Goal: Task Accomplishment & Management: Complete application form

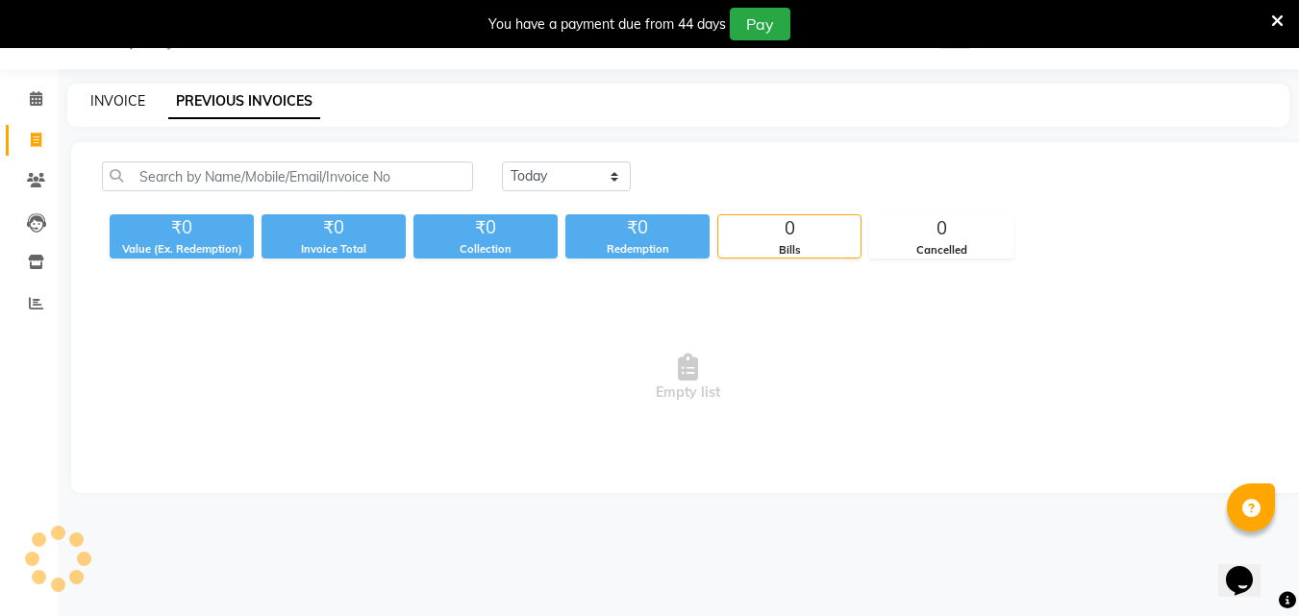
scroll to position [48, 0]
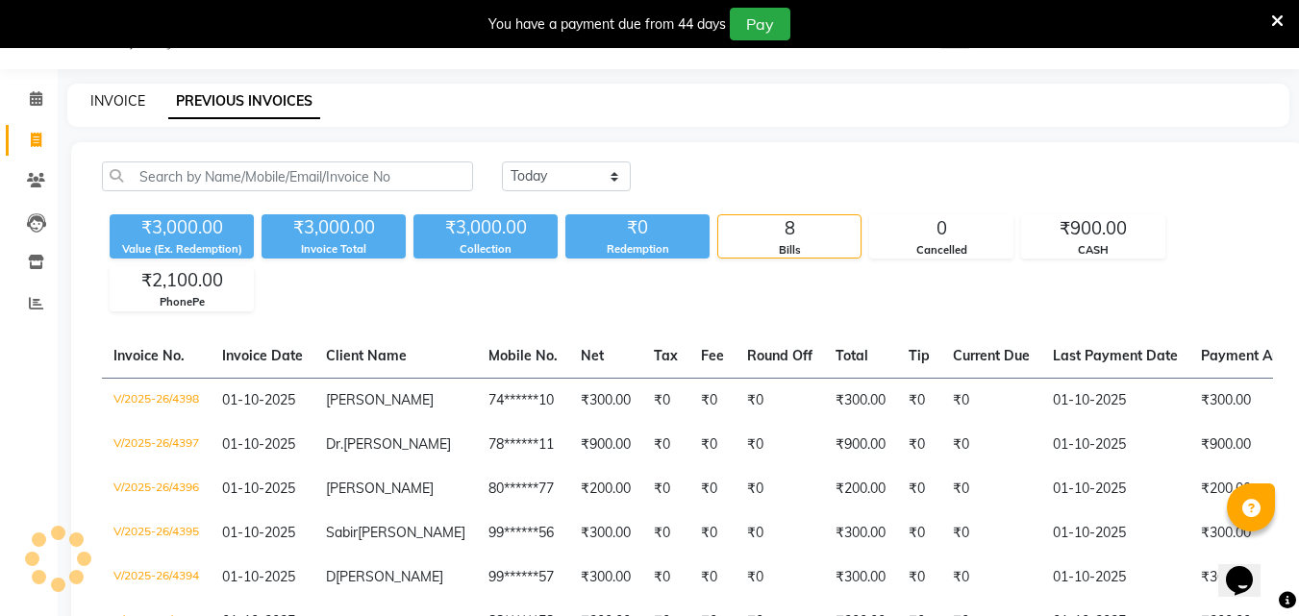
click at [102, 107] on link "INVOICE" at bounding box center [117, 100] width 55 height 17
select select "service"
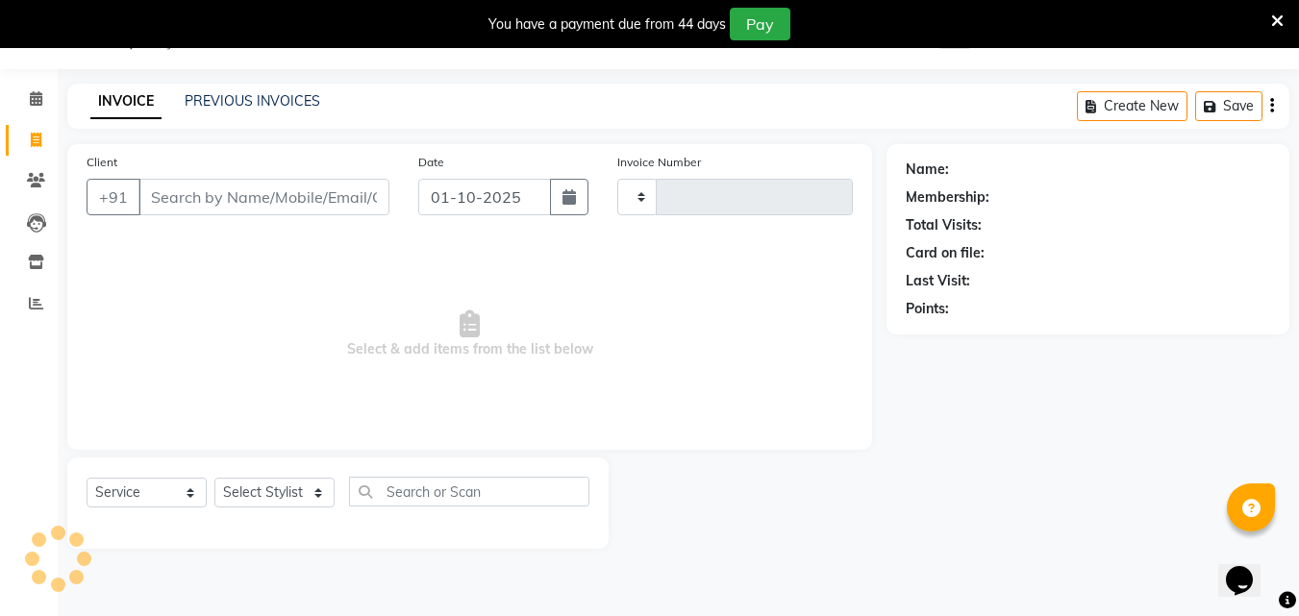
type input "4399"
select select "6595"
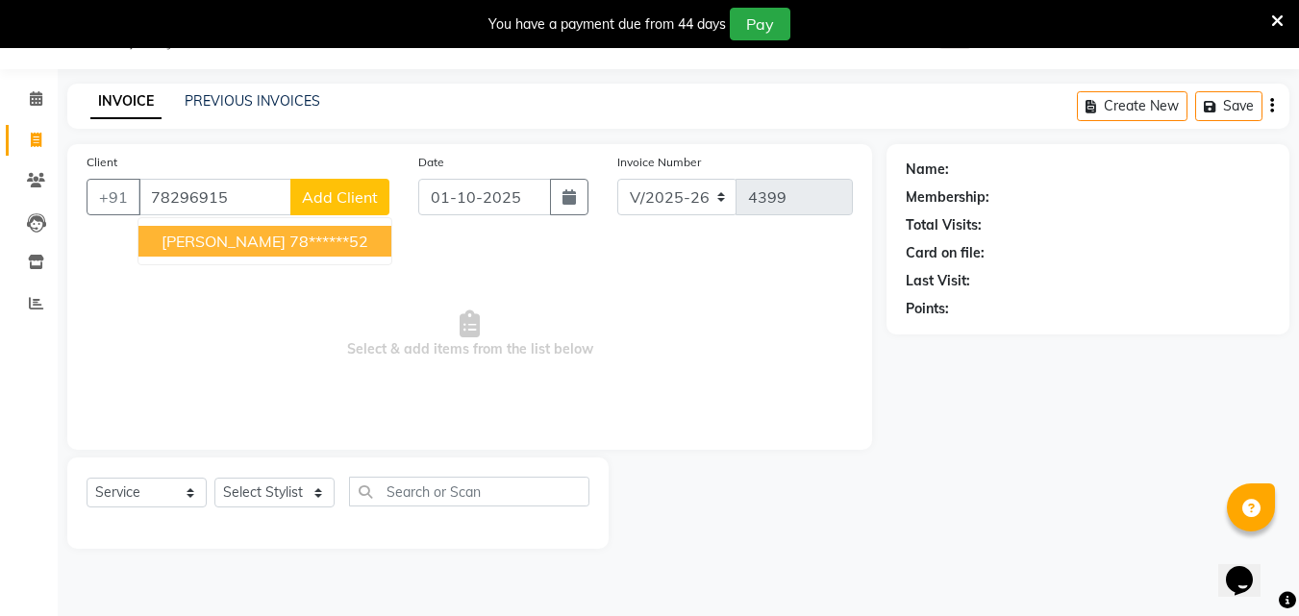
click at [213, 250] on span "[PERSON_NAME]" at bounding box center [224, 241] width 124 height 19
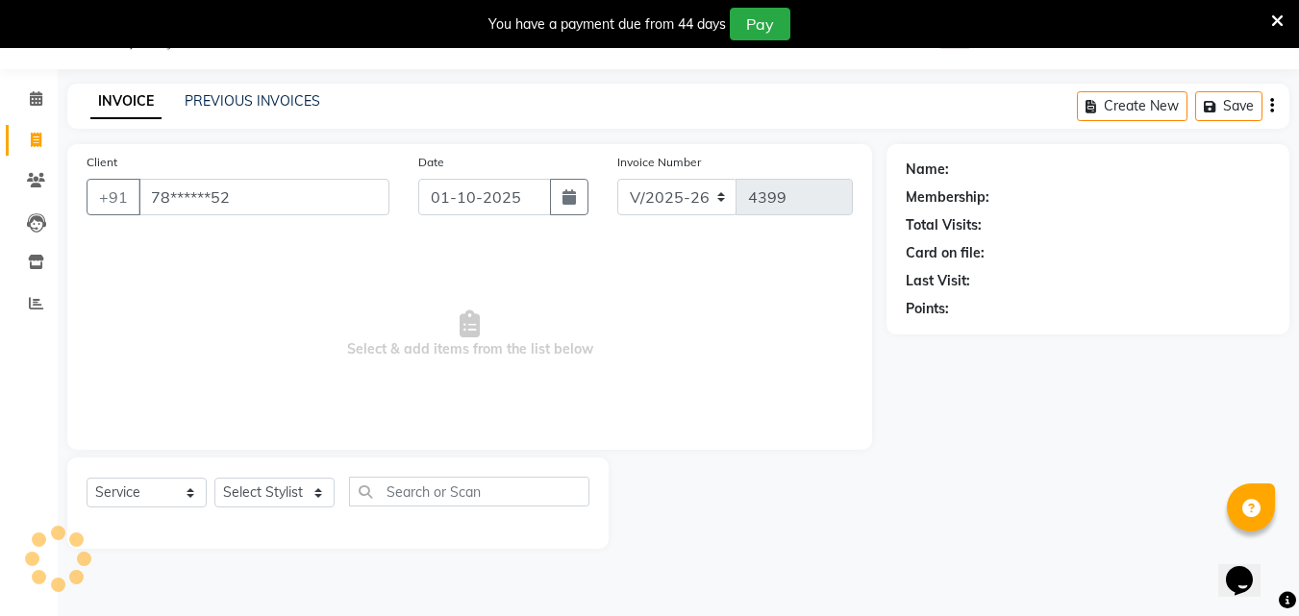
type input "78******52"
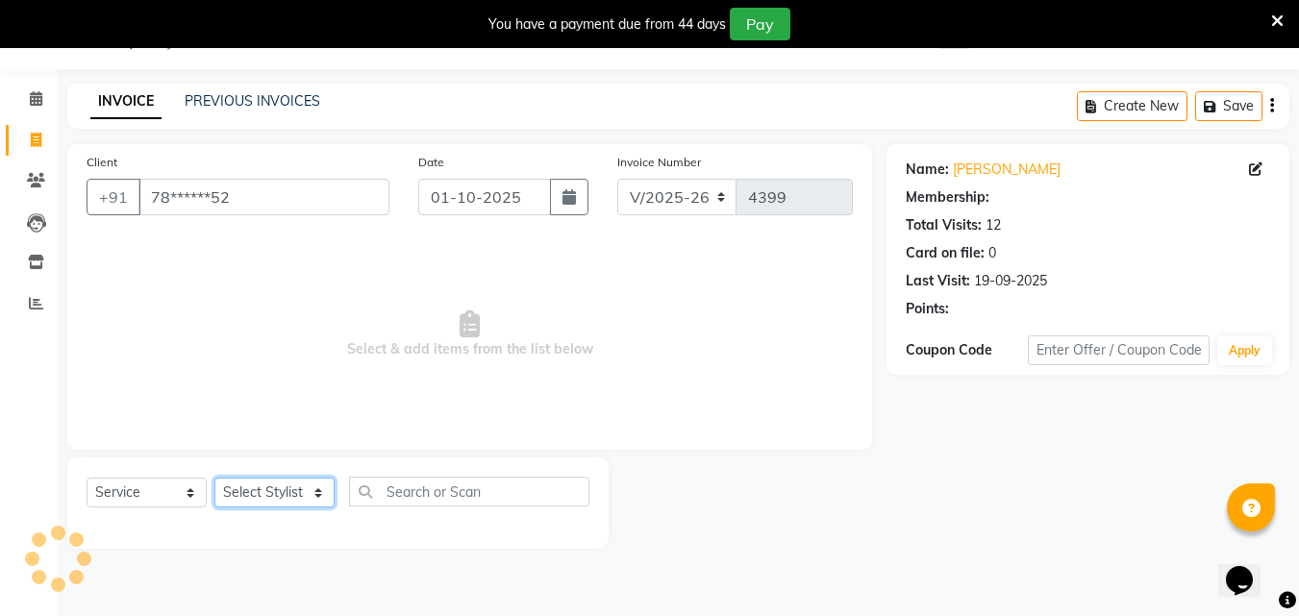
click at [217, 485] on select "Select Stylist Addiction Salon ANJALI BANSIKA [PERSON_NAME] [PERSON_NAME] [PERS…" at bounding box center [274, 493] width 120 height 30
select select "86847"
click at [214, 478] on select "Select Stylist Addiction Salon ANJALI BANSIKA [PERSON_NAME] [PERSON_NAME] [PERS…" at bounding box center [274, 493] width 120 height 30
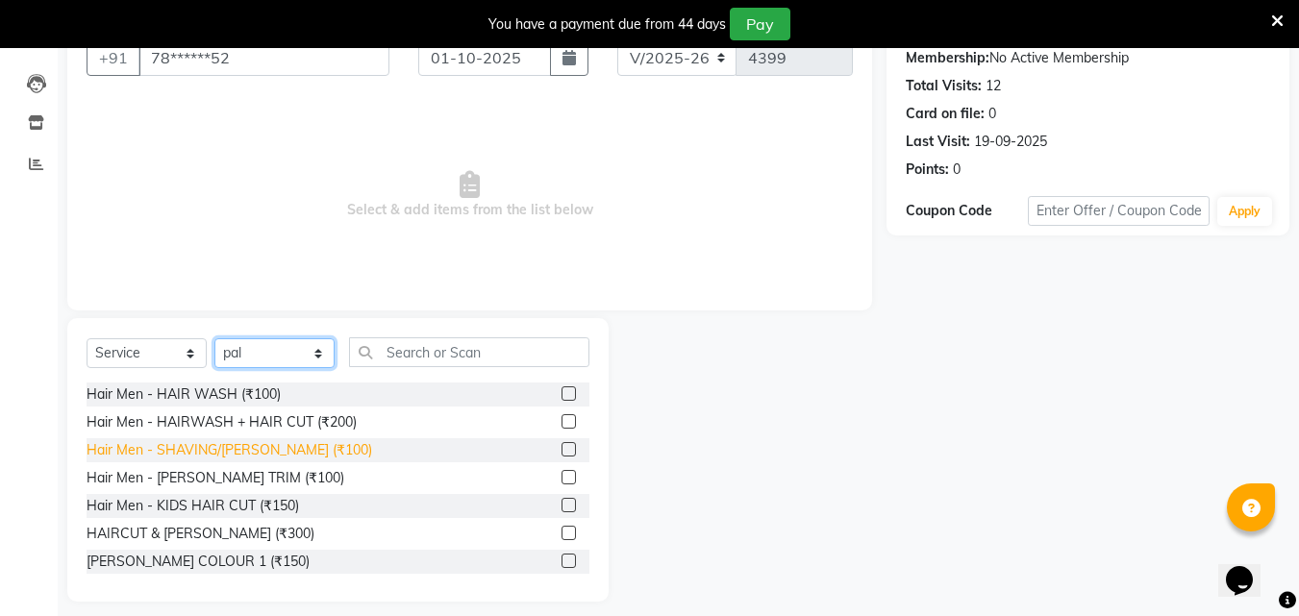
scroll to position [202, 0]
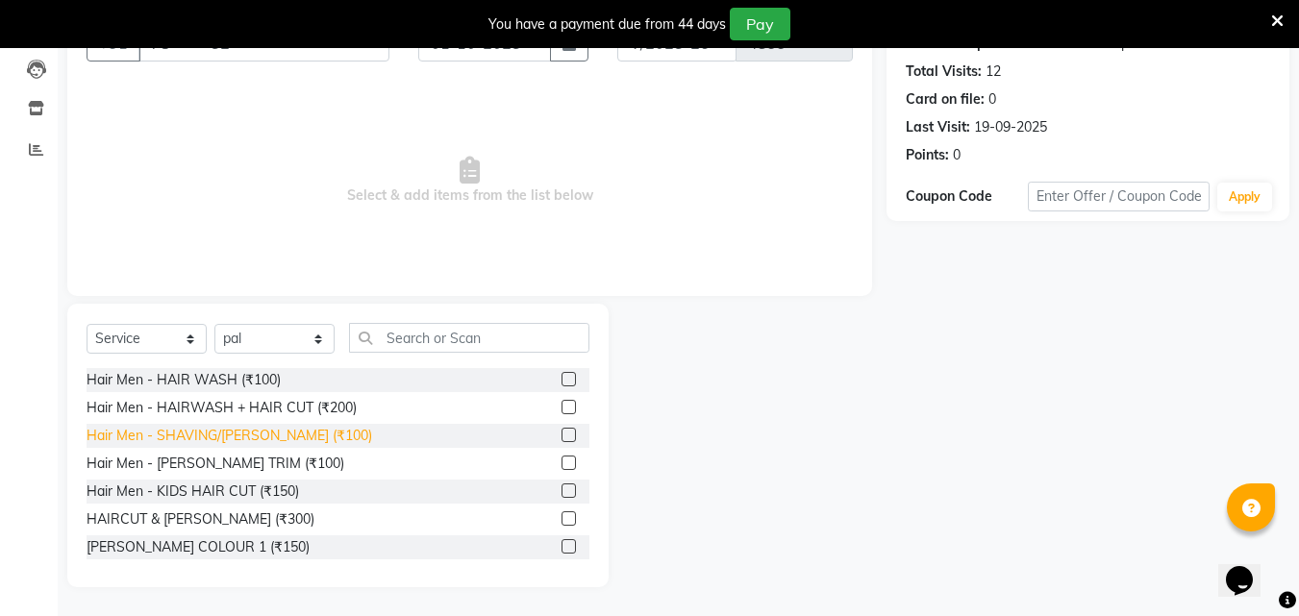
click at [283, 432] on div "Hair Men - SHAVING/[PERSON_NAME] (₹100)" at bounding box center [230, 436] width 286 height 20
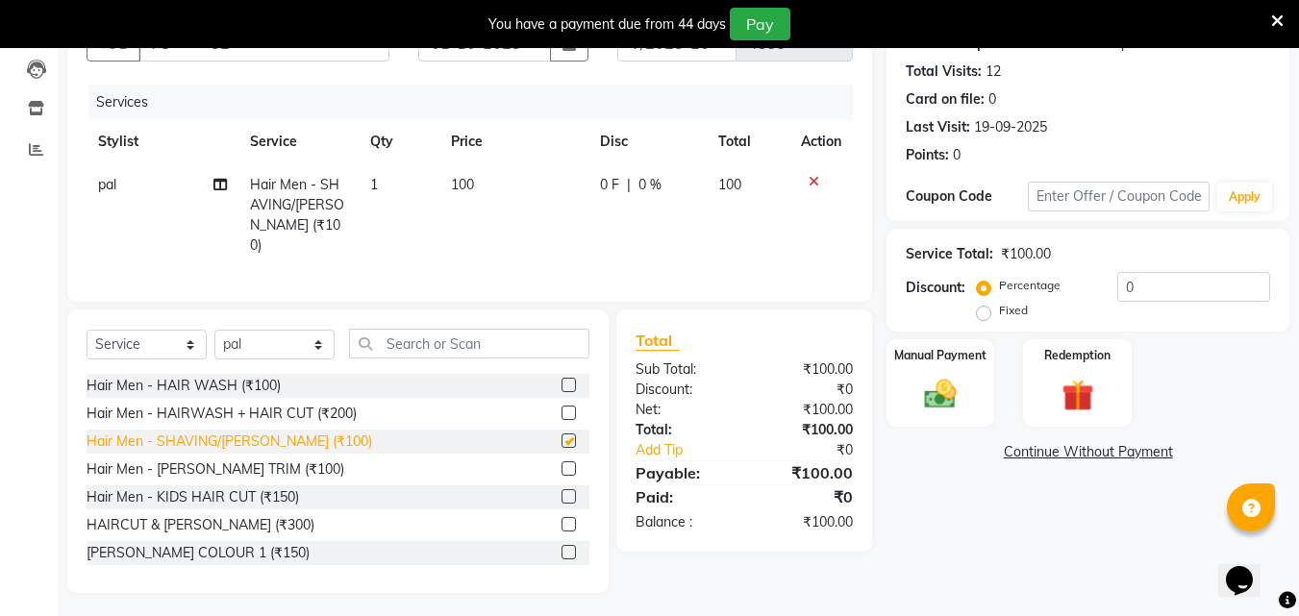
checkbox input "false"
click at [930, 414] on div "Manual Payment" at bounding box center [940, 382] width 112 height 91
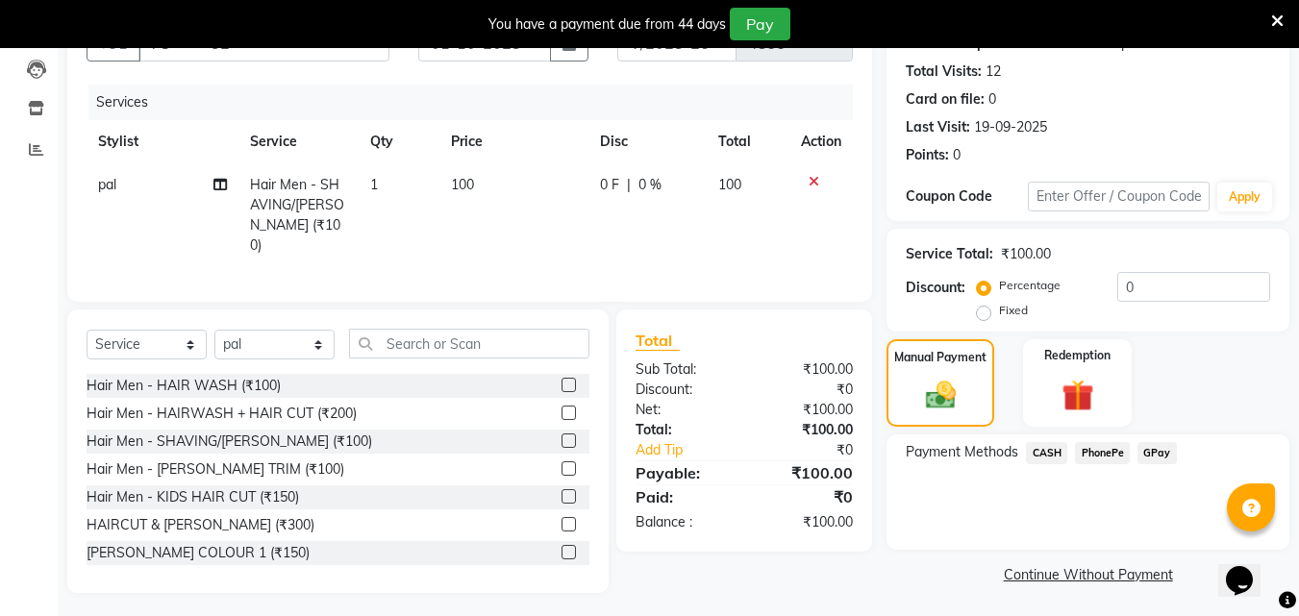
click at [1049, 451] on span "CASH" at bounding box center [1046, 453] width 41 height 22
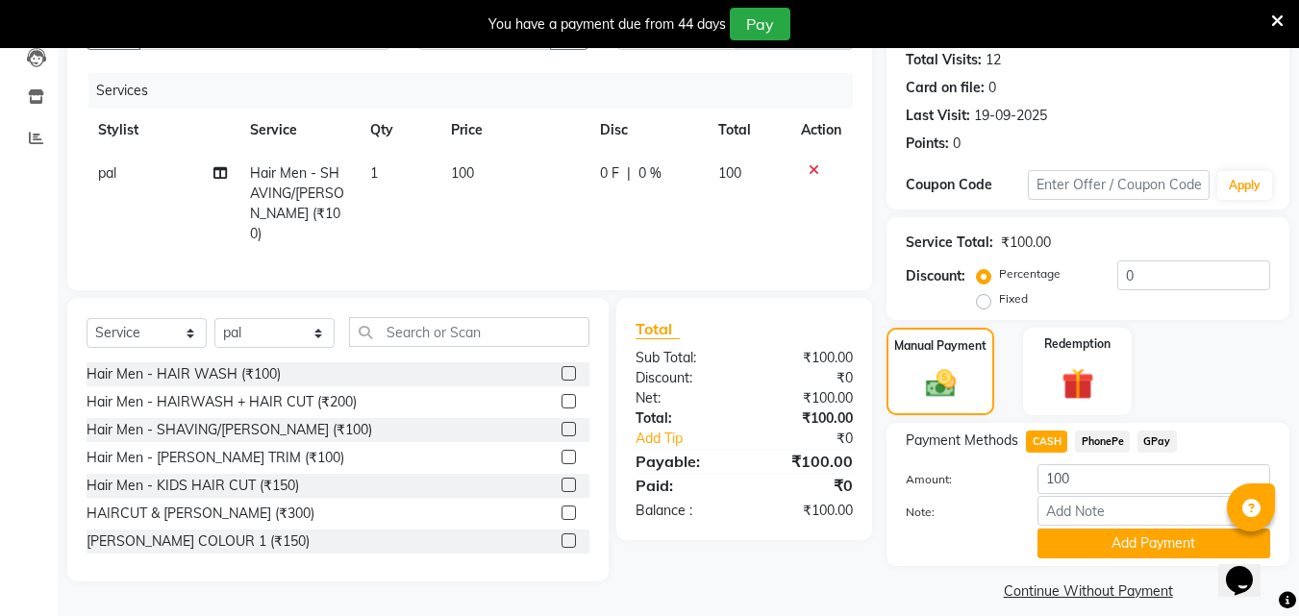
scroll to position [232, 0]
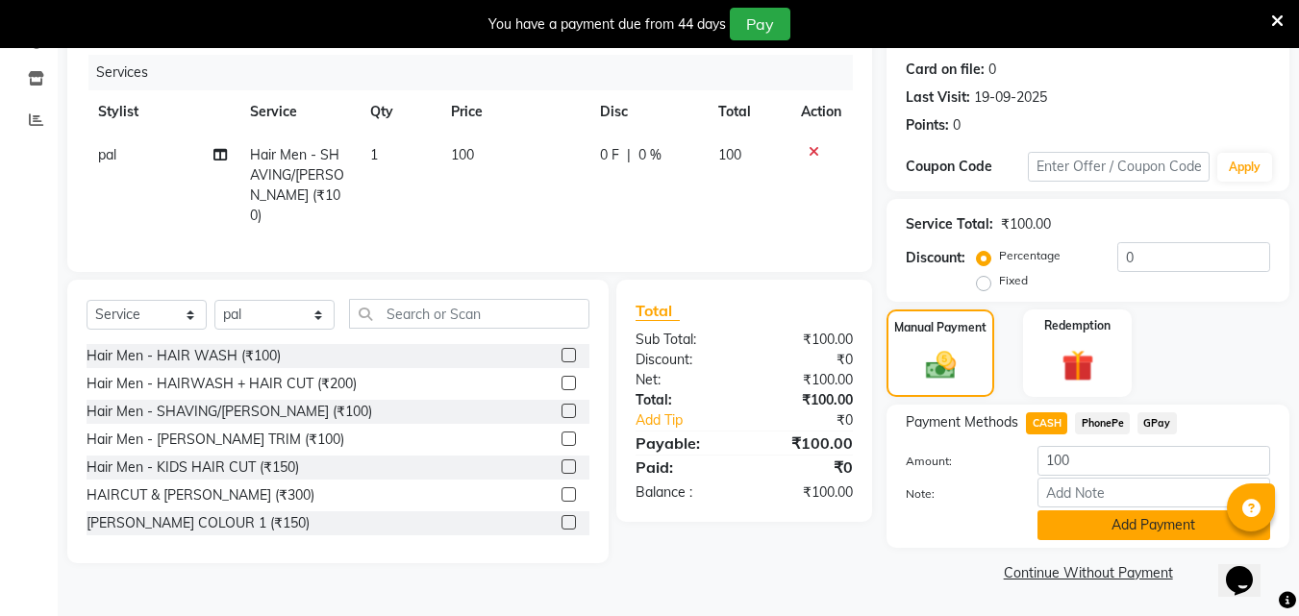
click at [1117, 521] on button "Add Payment" at bounding box center [1153, 526] width 233 height 30
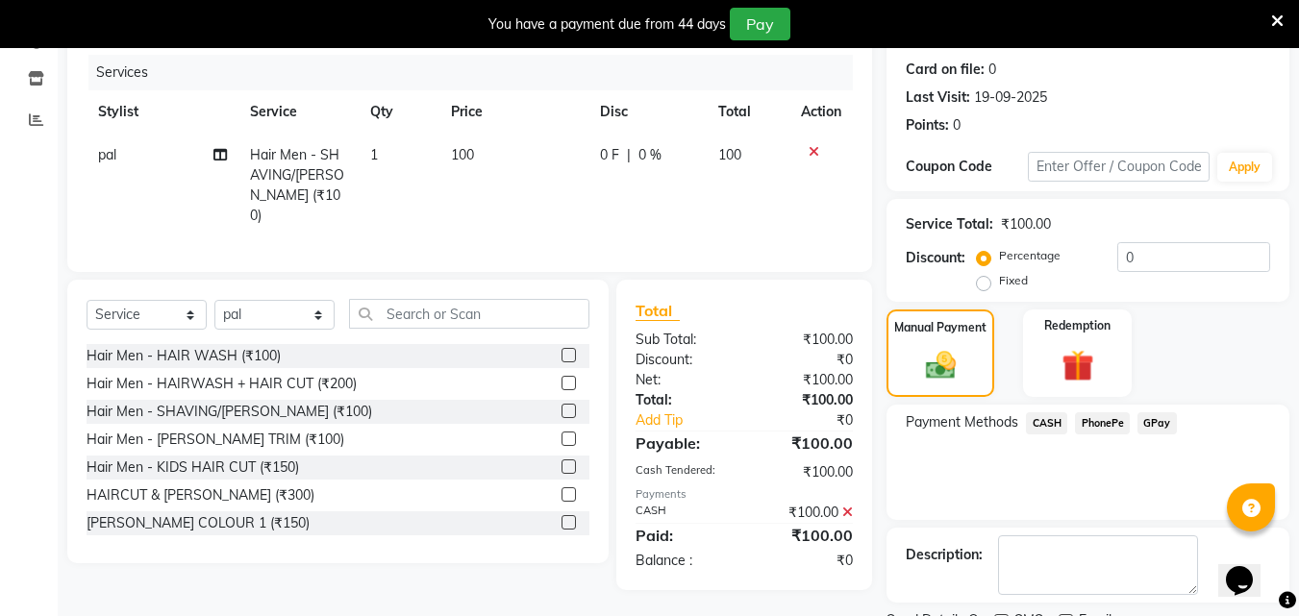
scroll to position [312, 0]
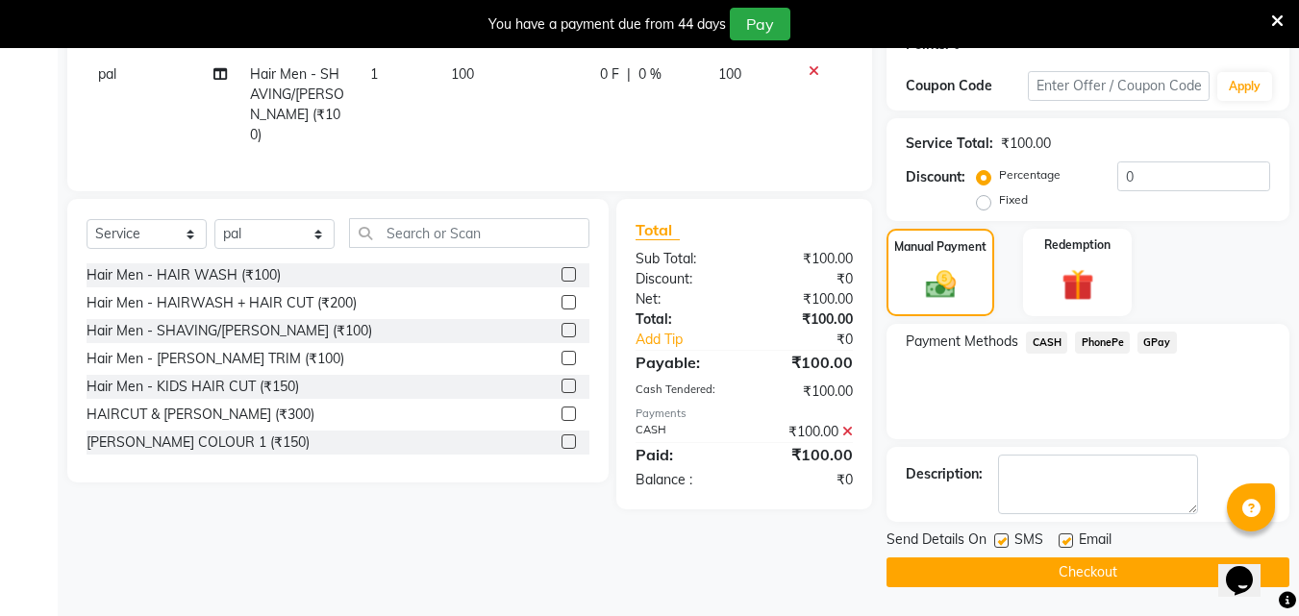
click at [1053, 582] on button "Checkout" at bounding box center [1087, 573] width 403 height 30
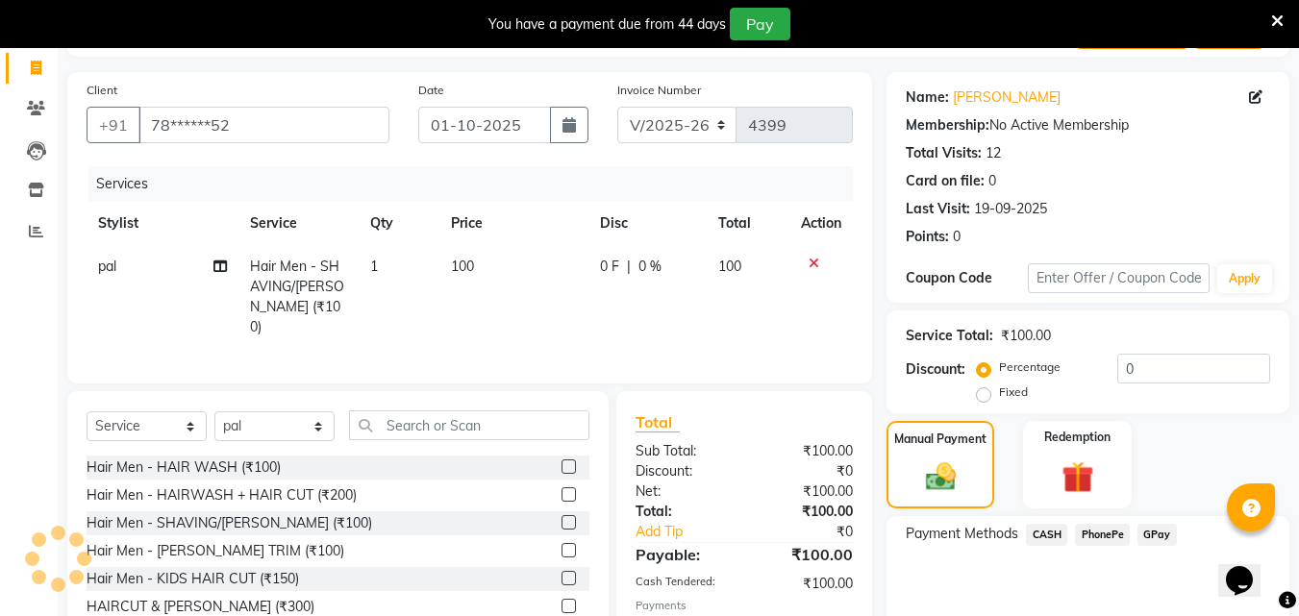
scroll to position [24, 0]
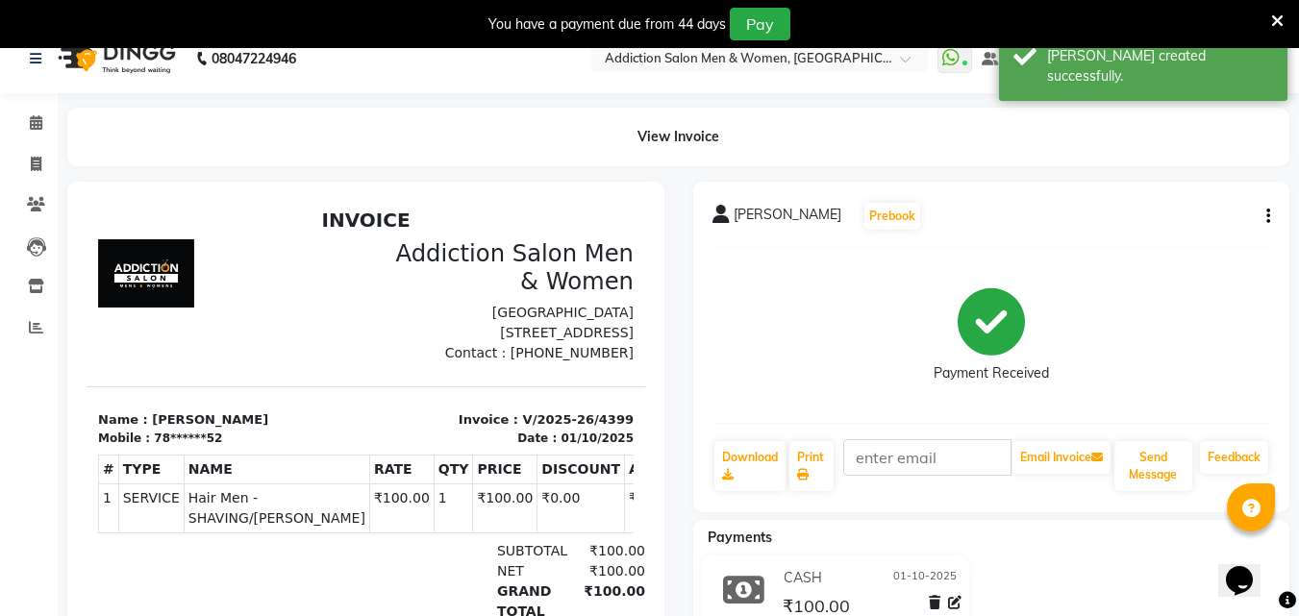
select select "service"
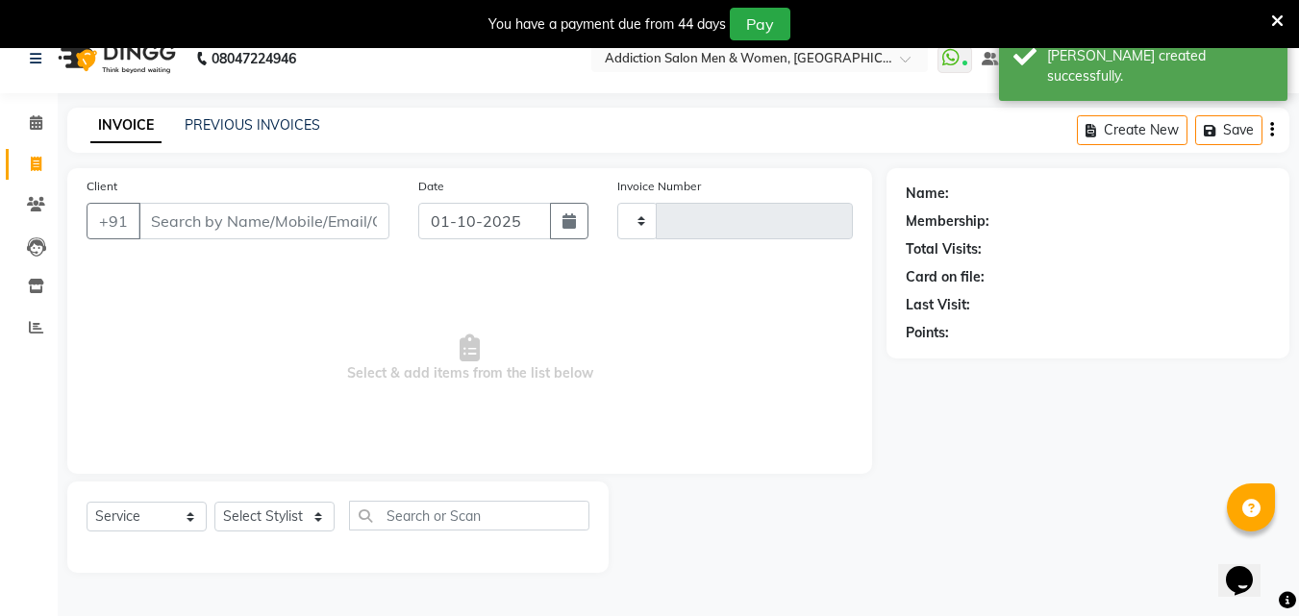
scroll to position [48, 0]
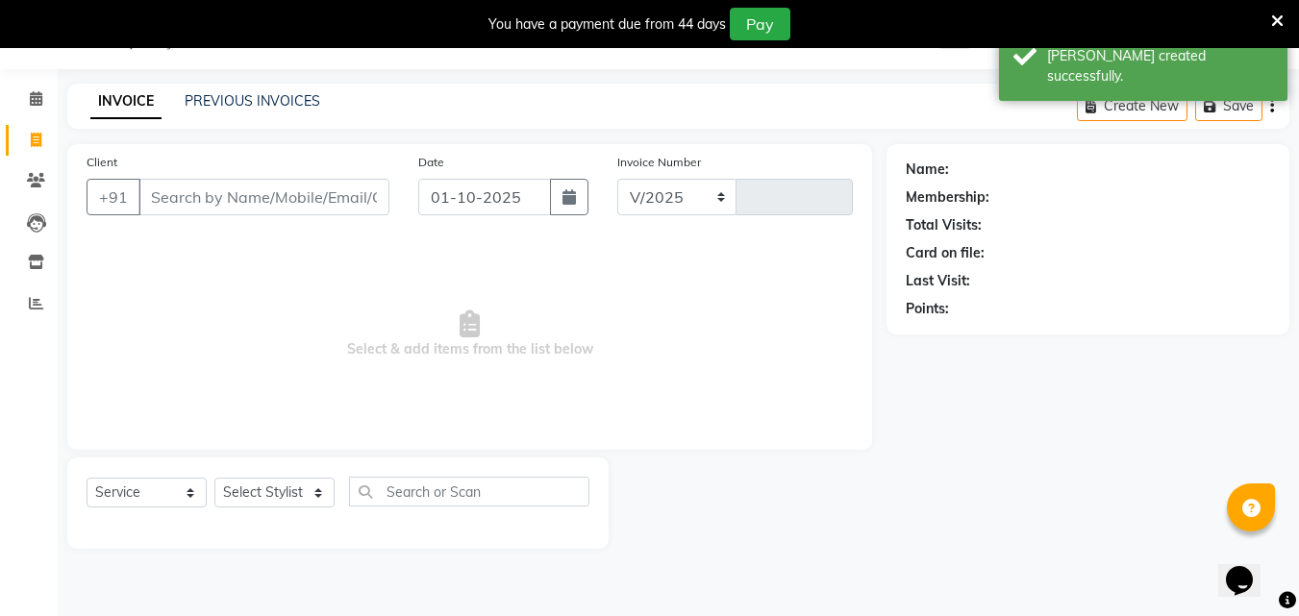
select select "6595"
type input "4400"
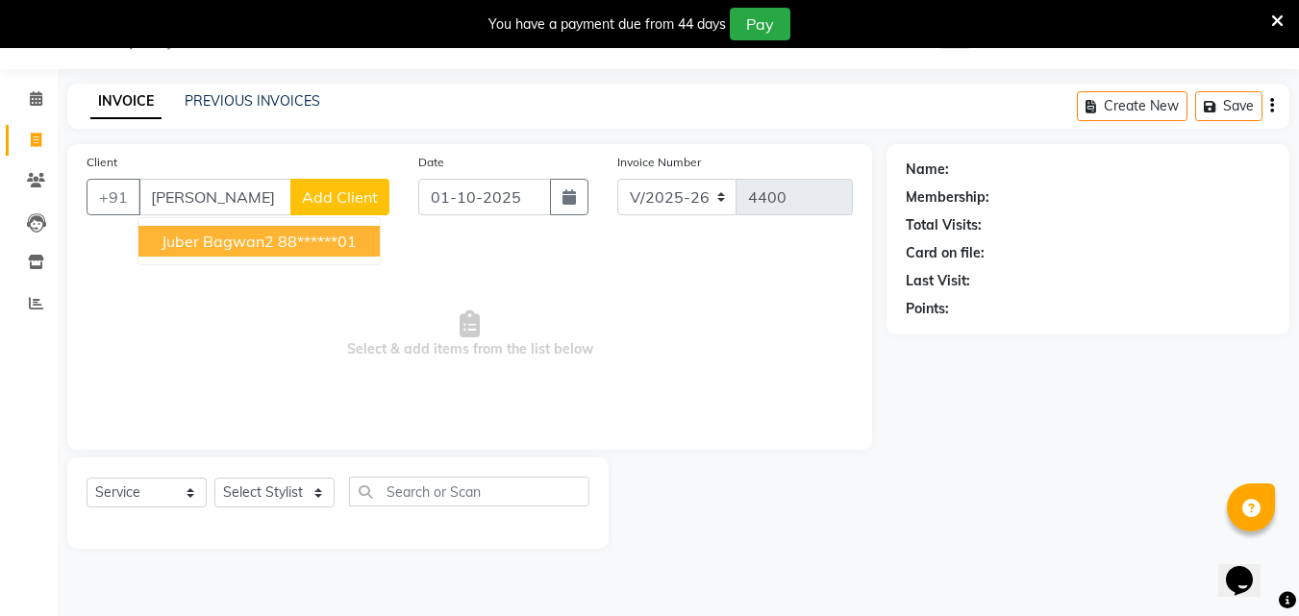
click at [336, 238] on ngb-highlight "88******01" at bounding box center [317, 241] width 79 height 19
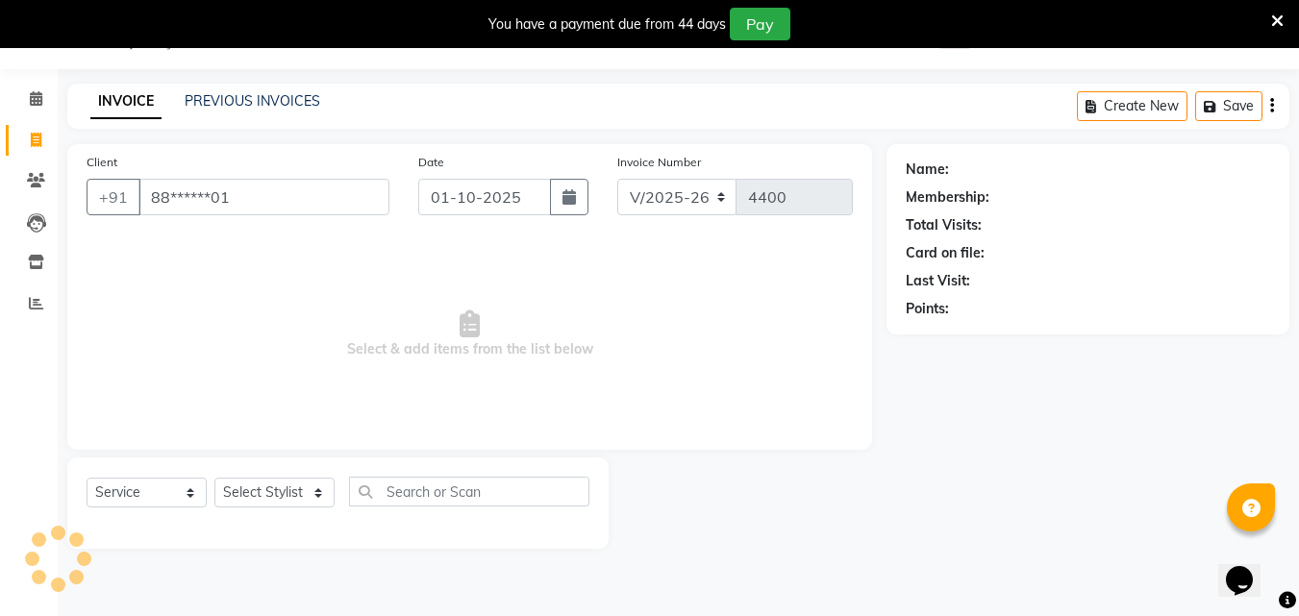
type input "88******01"
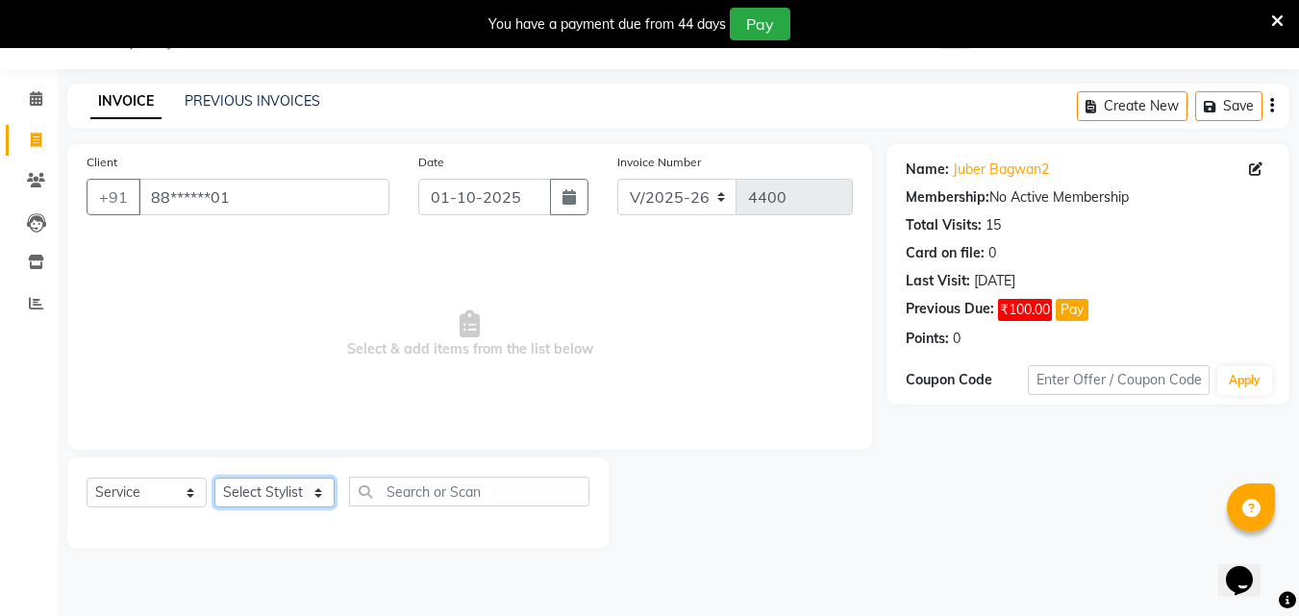
click at [287, 492] on select "Select Stylist Addiction Salon ANJALI BANSIKA [PERSON_NAME] [PERSON_NAME] [PERS…" at bounding box center [274, 493] width 120 height 30
select select "61697"
click at [214, 478] on select "Select Stylist Addiction Salon ANJALI BANSIKA [PERSON_NAME] [PERSON_NAME] [PERS…" at bounding box center [274, 493] width 120 height 30
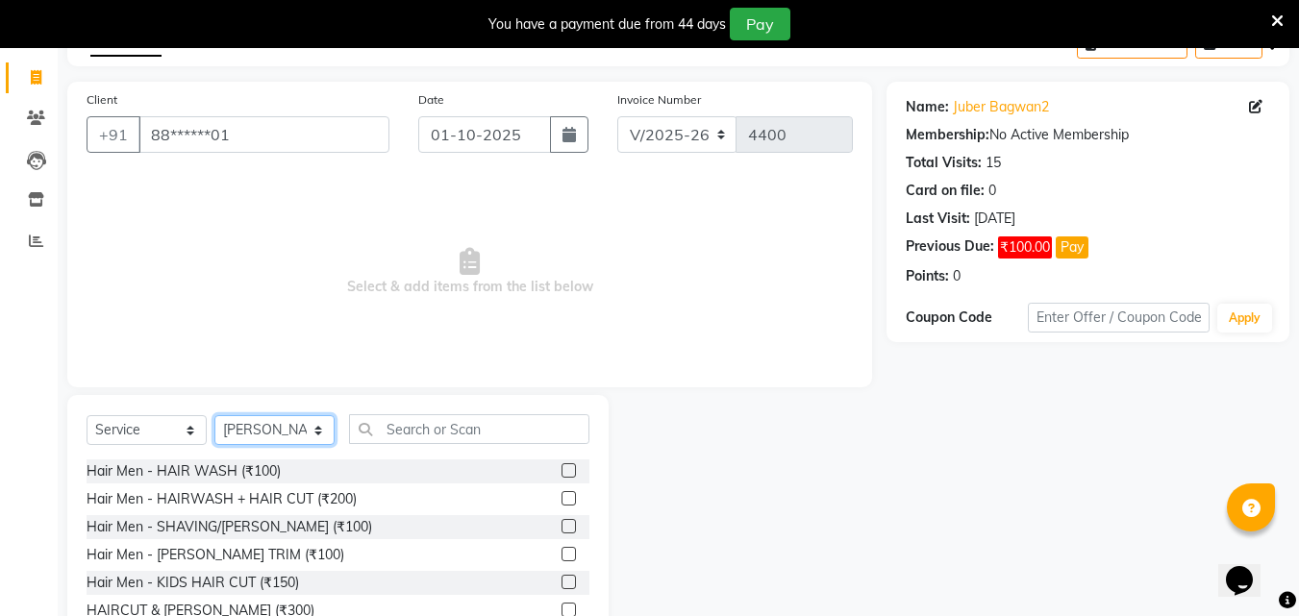
scroll to position [144, 0]
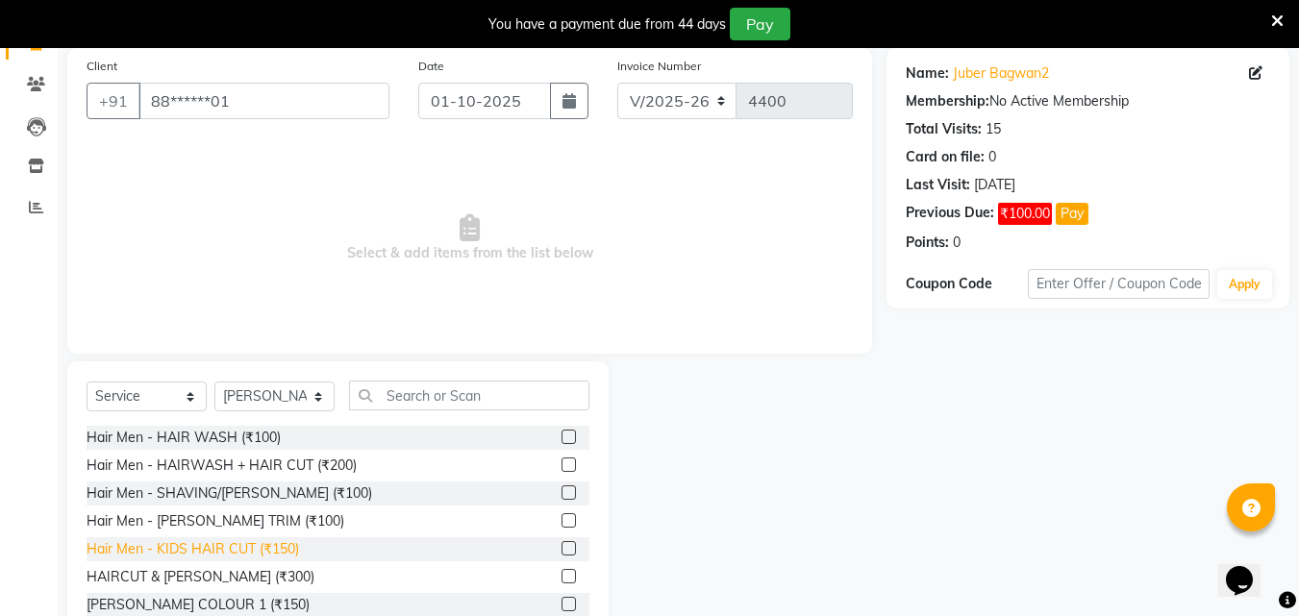
click at [202, 544] on div "Hair Men - KIDS HAIR CUT (₹150)" at bounding box center [193, 549] width 212 height 20
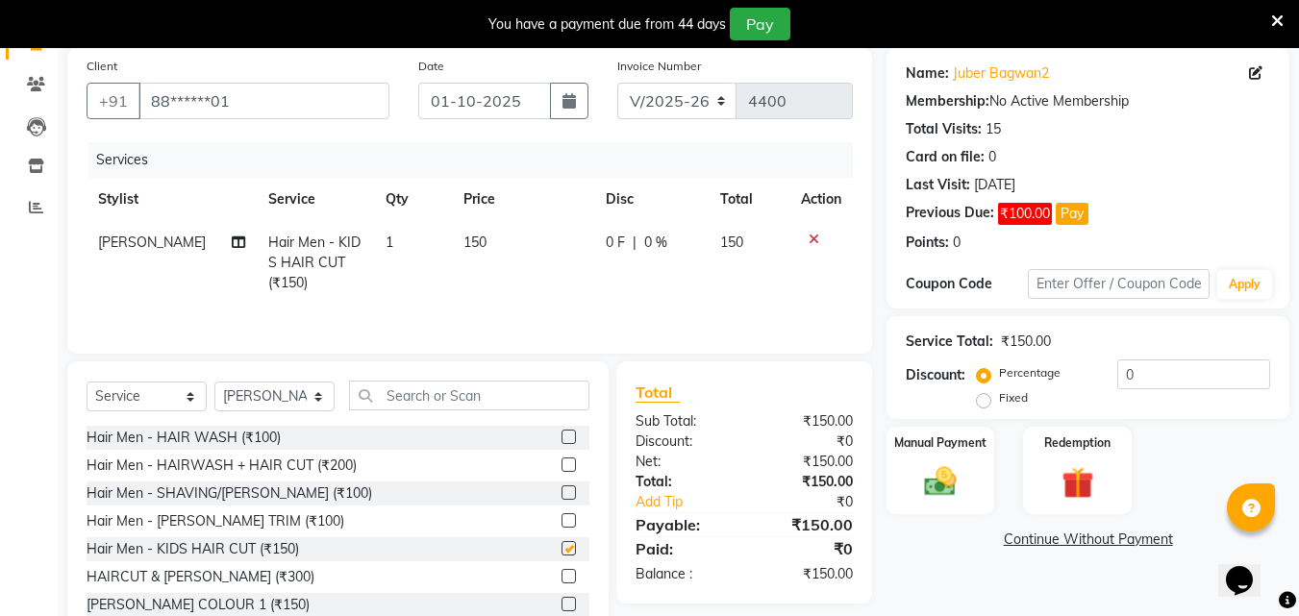
checkbox input "false"
click at [251, 404] on select "Select Stylist Addiction Salon ANJALI BANSIKA [PERSON_NAME] [PERSON_NAME] [PERS…" at bounding box center [274, 397] width 120 height 30
select select "67107"
click at [214, 382] on select "Select Stylist Addiction Salon ANJALI BANSIKA [PERSON_NAME] [PERSON_NAME] [PERS…" at bounding box center [274, 397] width 120 height 30
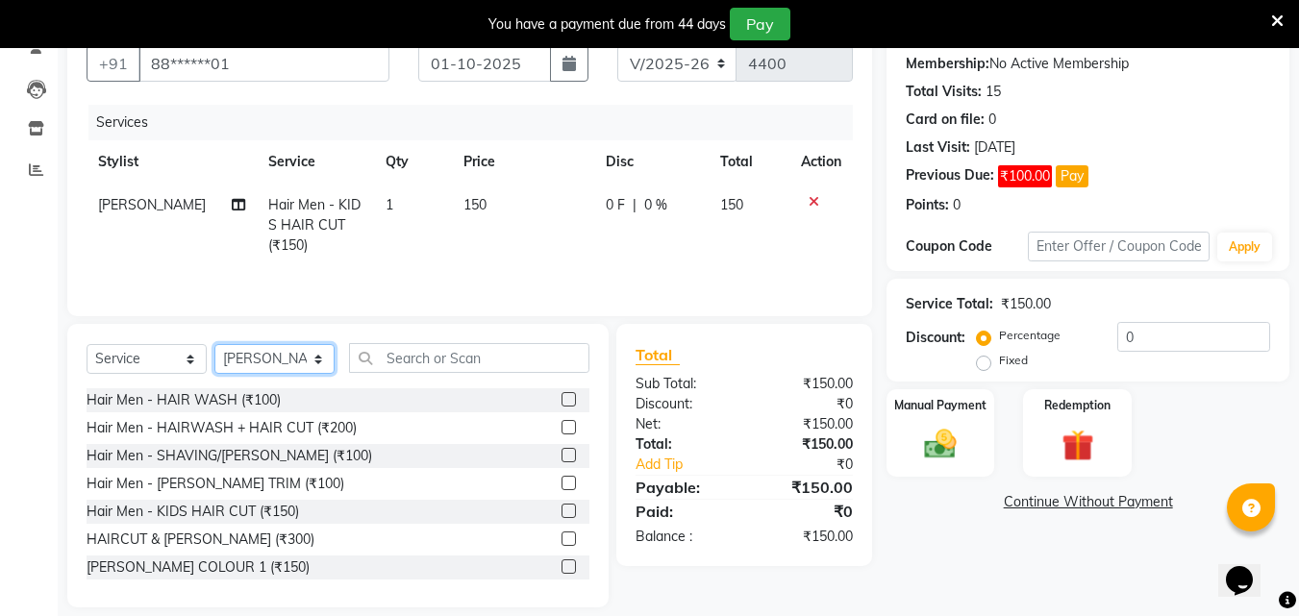
scroll to position [202, 0]
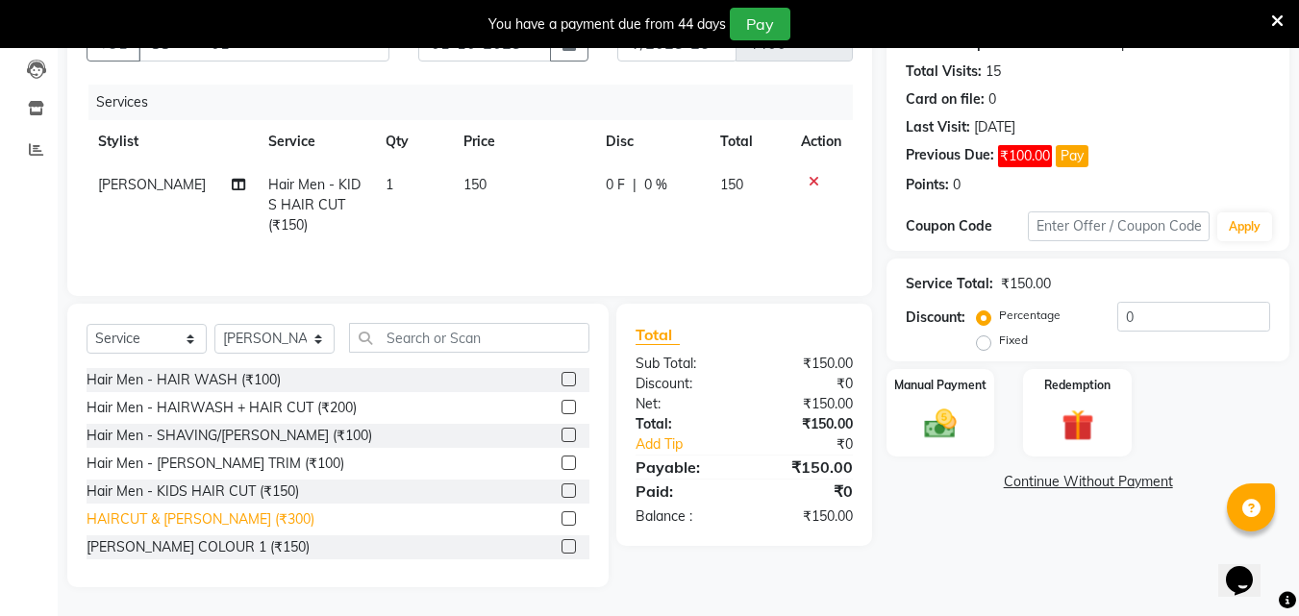
click at [232, 522] on div "HAIRCUT & [PERSON_NAME] (₹300)" at bounding box center [201, 520] width 228 height 20
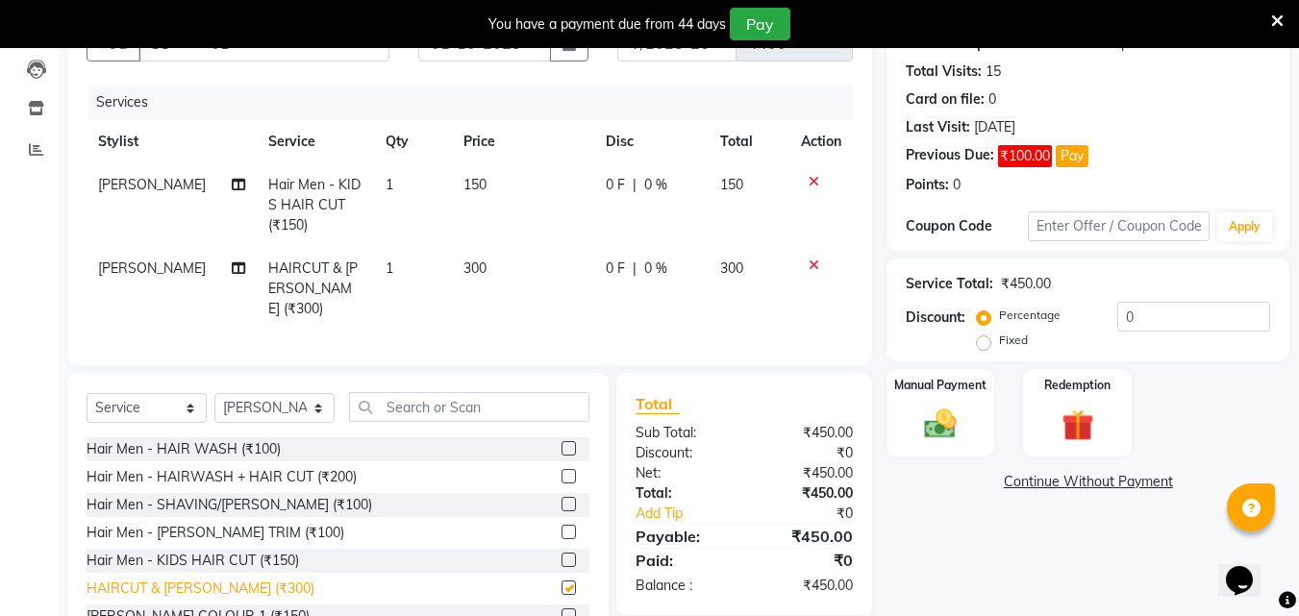
checkbox input "false"
click at [957, 421] on img at bounding box center [940, 424] width 54 height 38
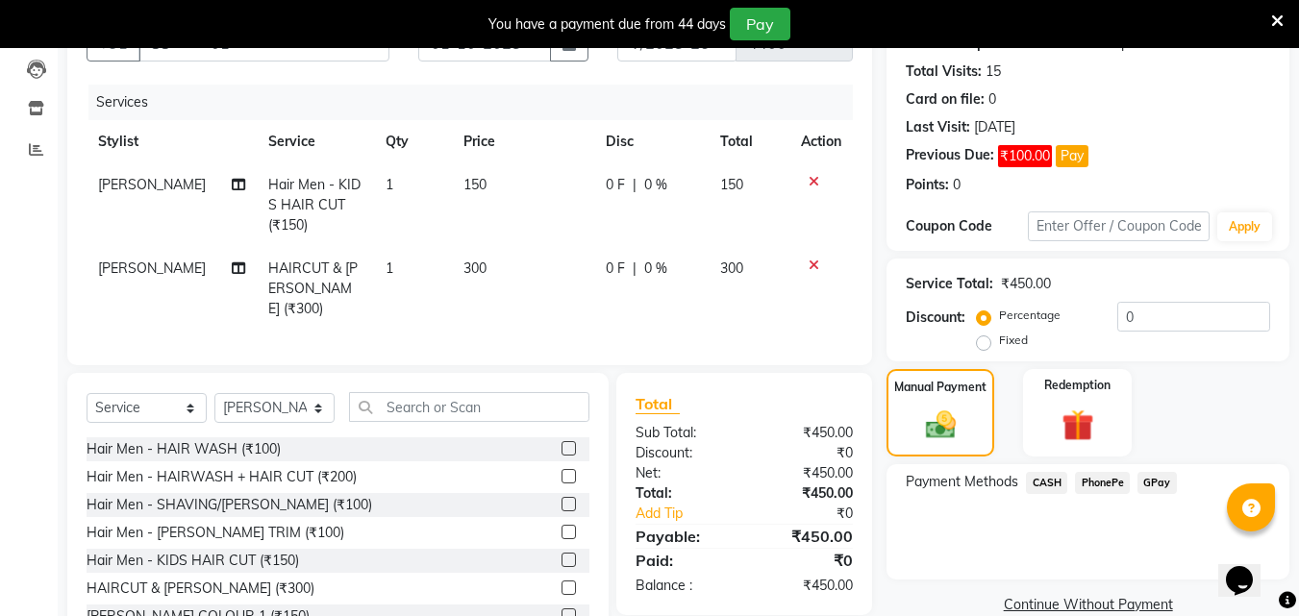
click at [1052, 488] on span "CASH" at bounding box center [1046, 483] width 41 height 22
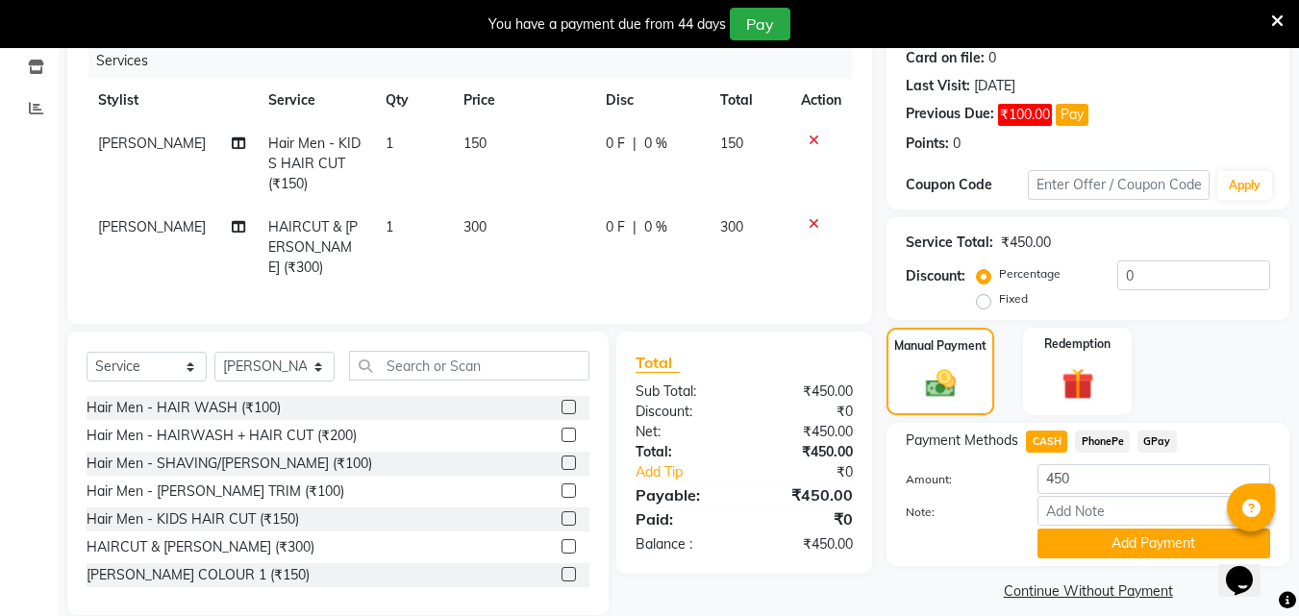
scroll to position [265, 0]
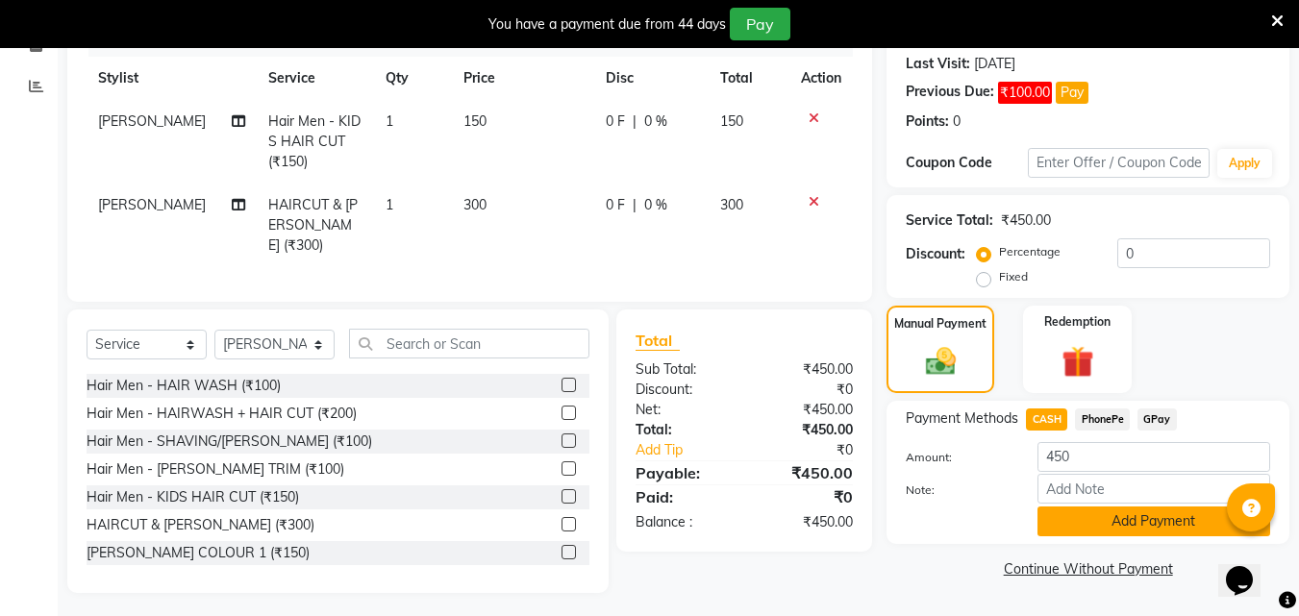
click at [1101, 522] on button "Add Payment" at bounding box center [1153, 522] width 233 height 30
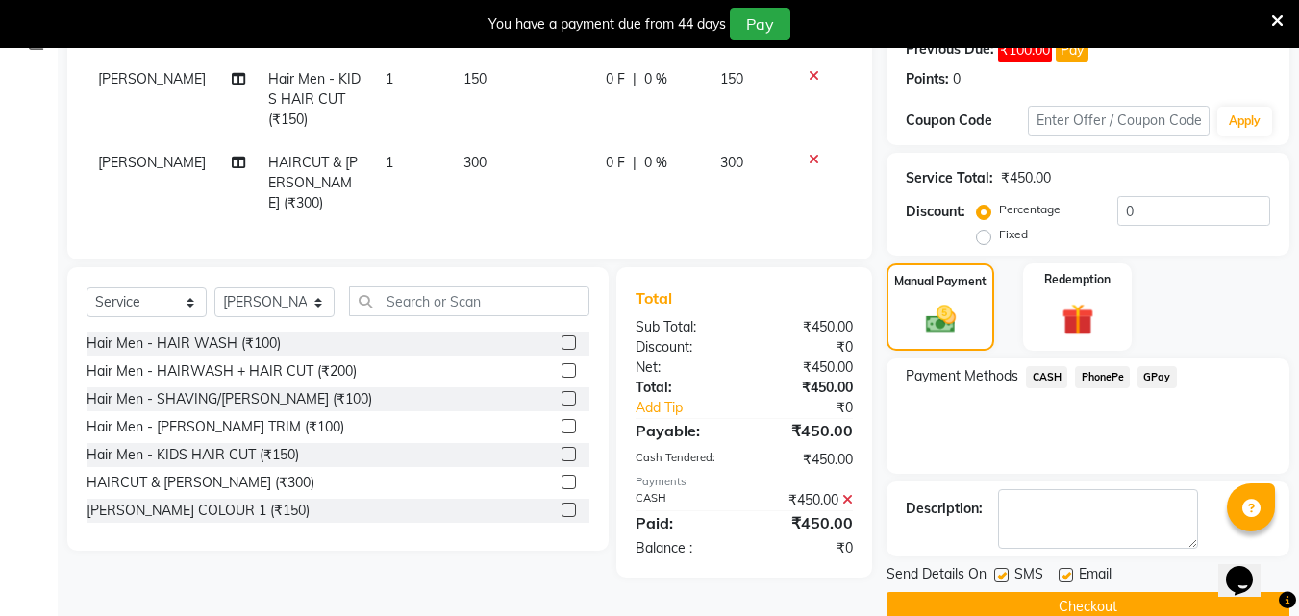
scroll to position [342, 0]
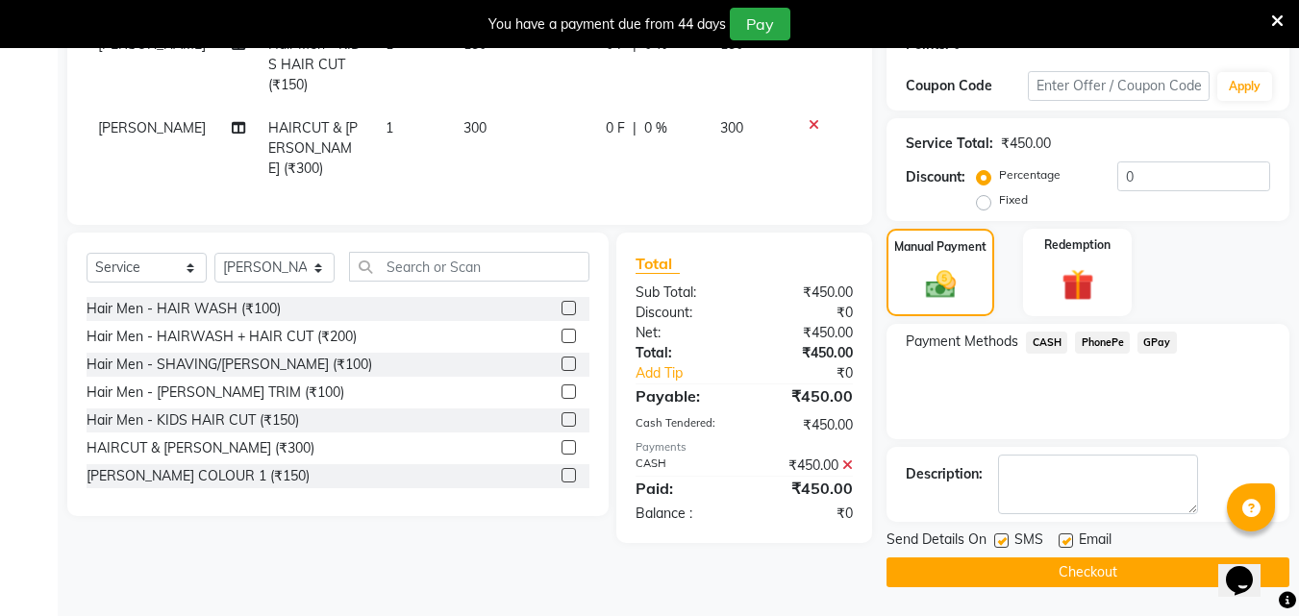
click at [1073, 578] on button "Checkout" at bounding box center [1087, 573] width 403 height 30
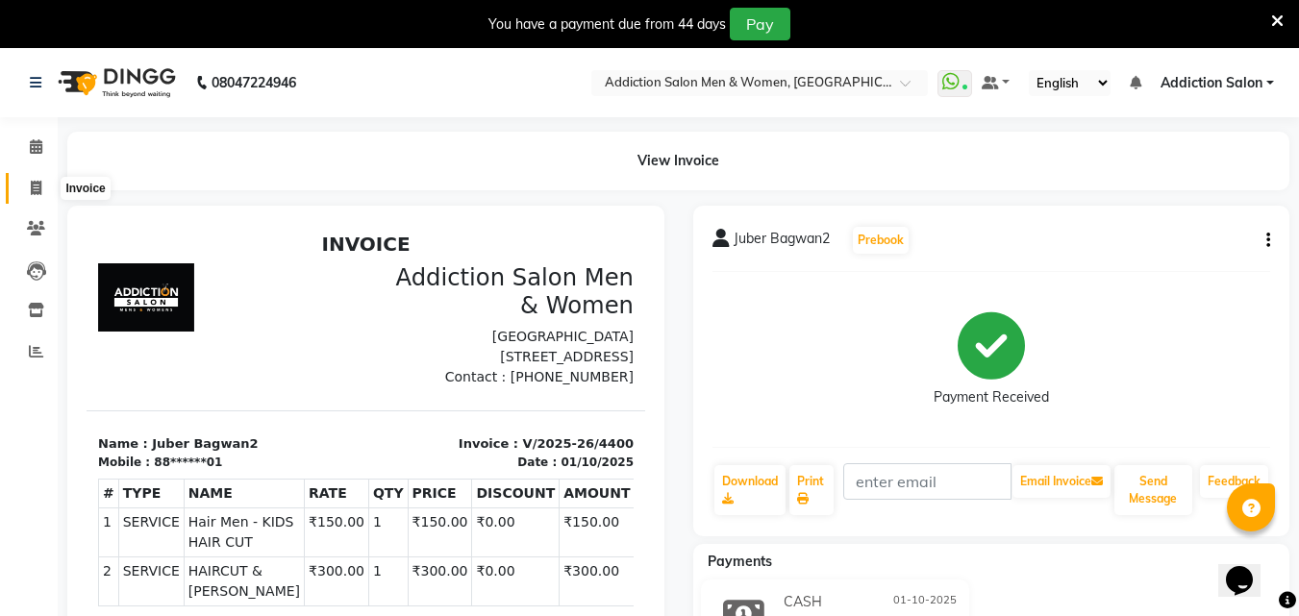
click at [21, 186] on span at bounding box center [36, 189] width 34 height 22
select select "service"
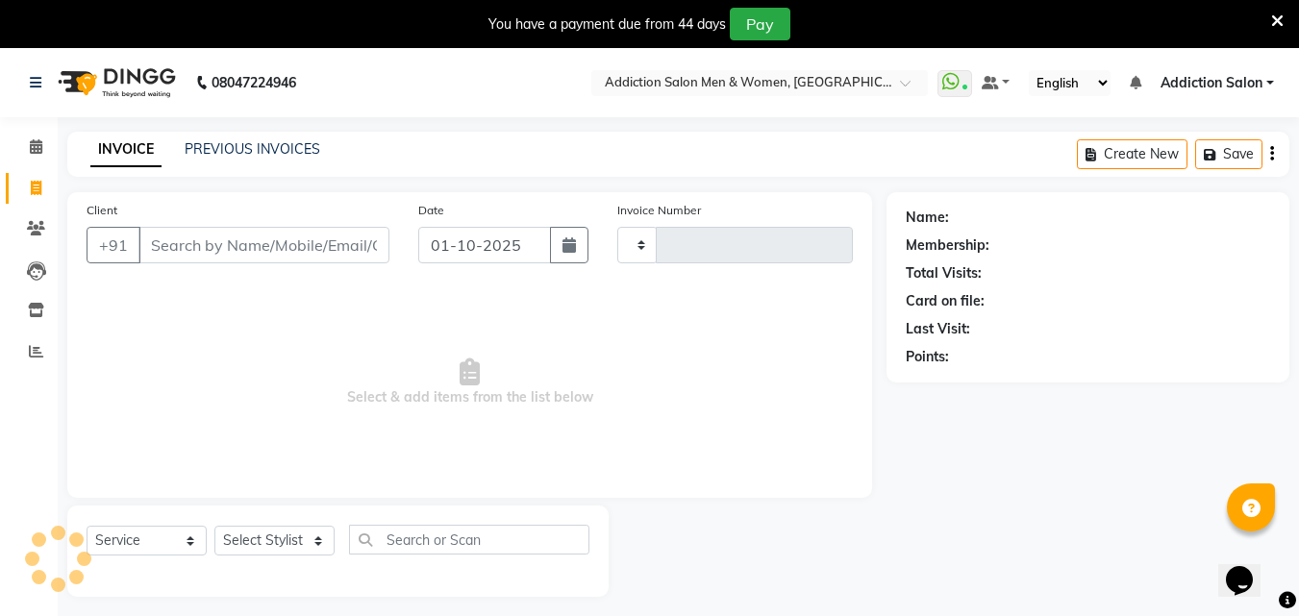
scroll to position [48, 0]
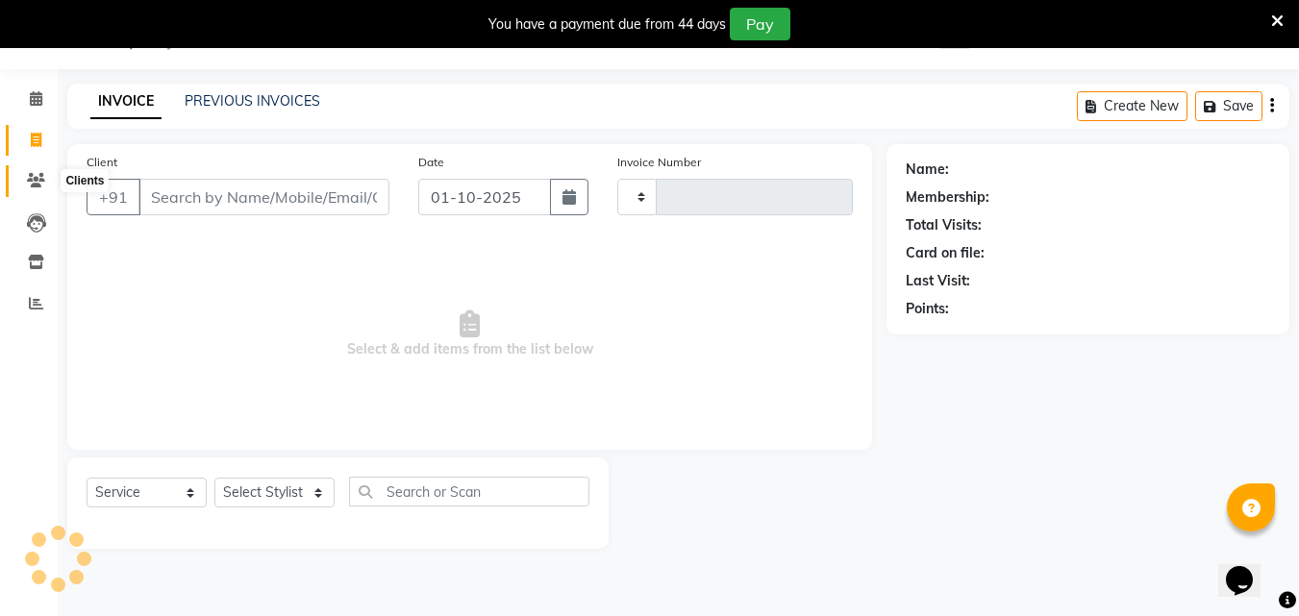
type input "4401"
select select "6595"
